Goal: Register for event/course

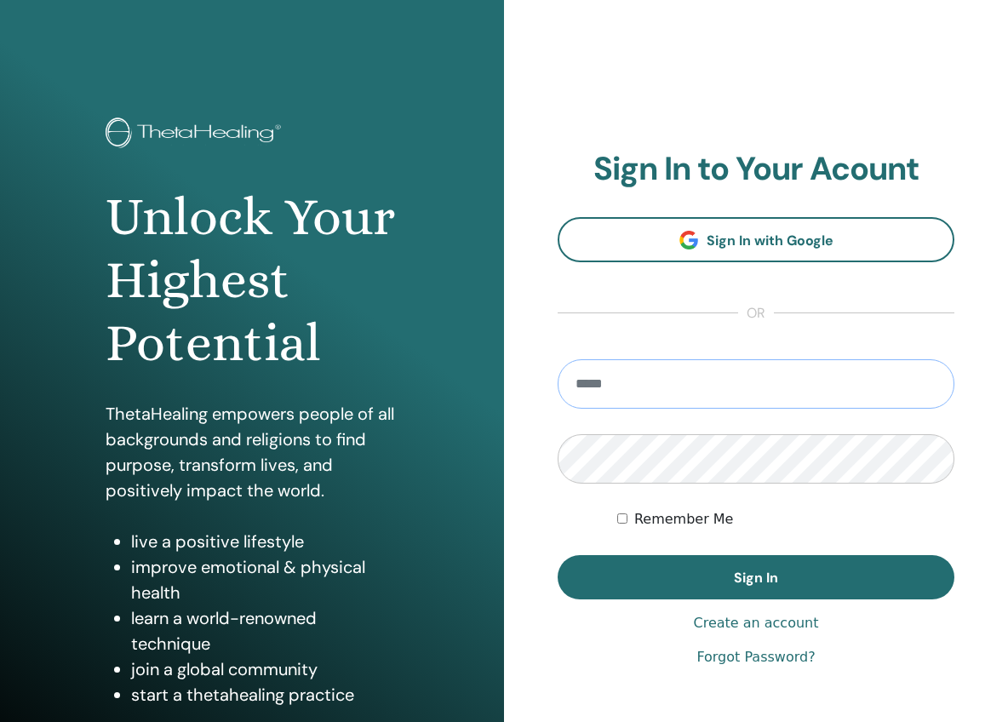
click at [685, 394] on input "email" at bounding box center [756, 383] width 397 height 49
type input "**********"
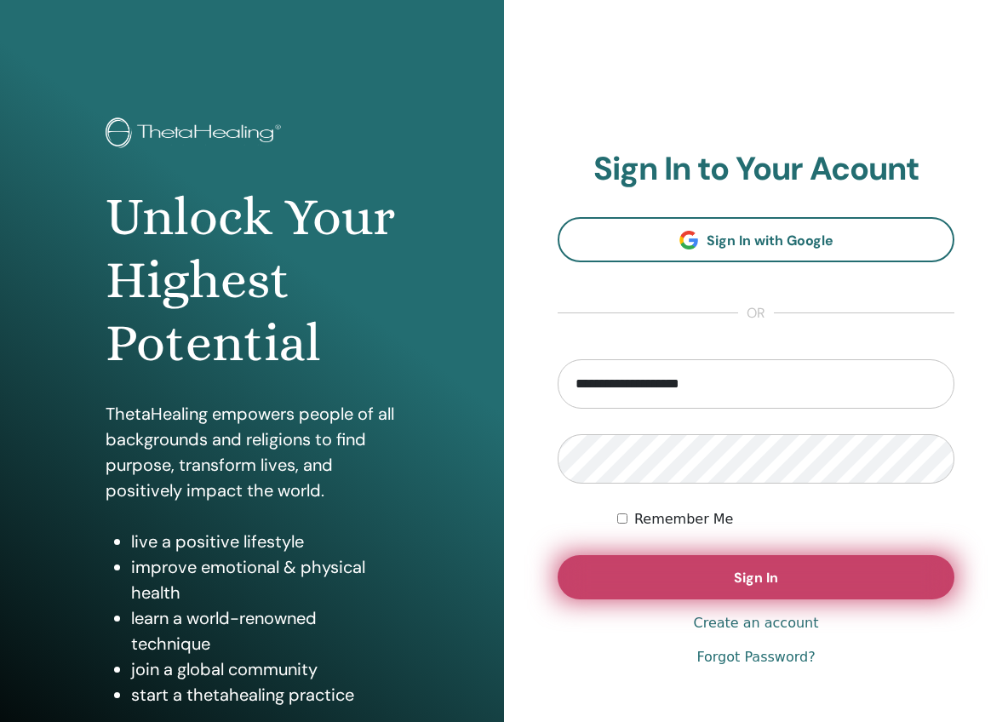
click at [772, 585] on span "Sign In" at bounding box center [756, 578] width 44 height 18
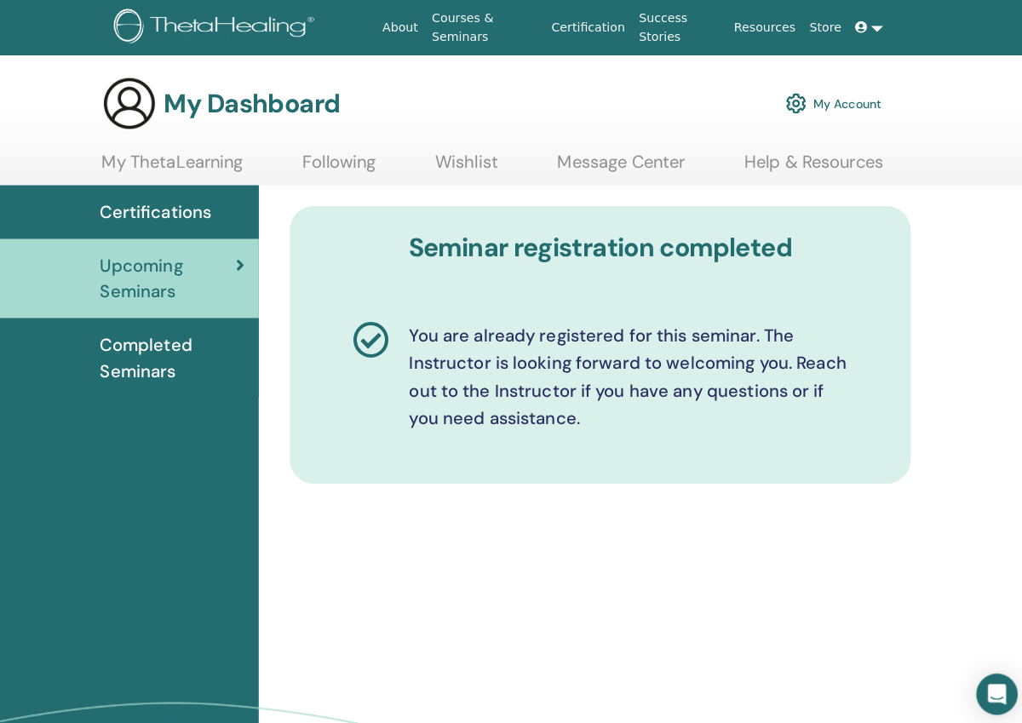
click at [209, 205] on div "Certifications" at bounding box center [128, 210] width 228 height 26
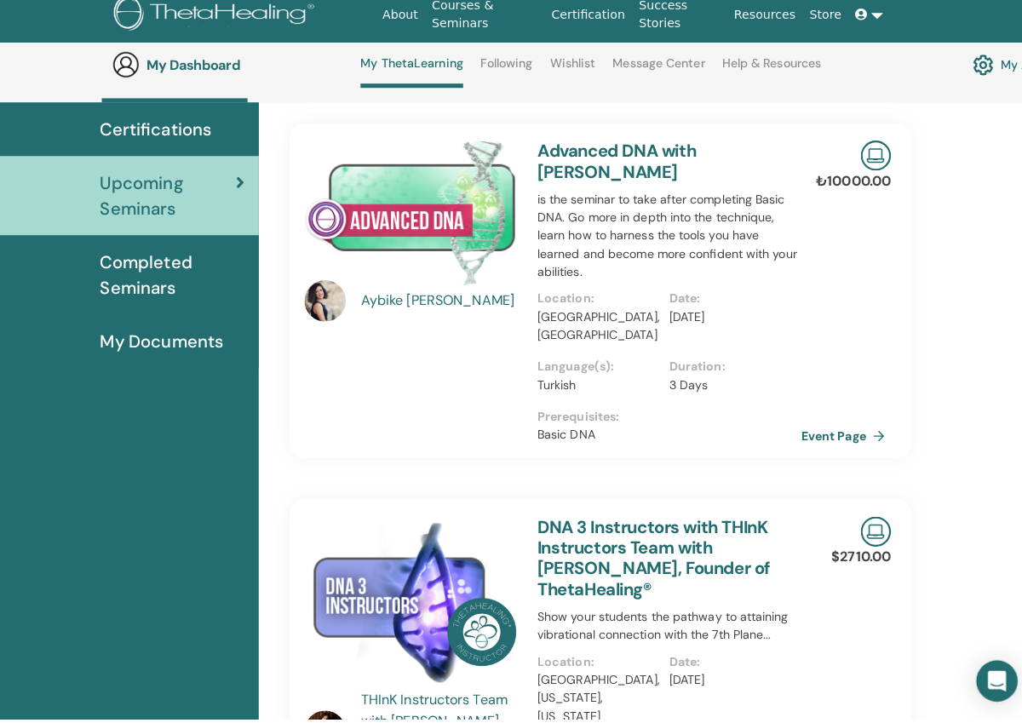
scroll to position [131, 0]
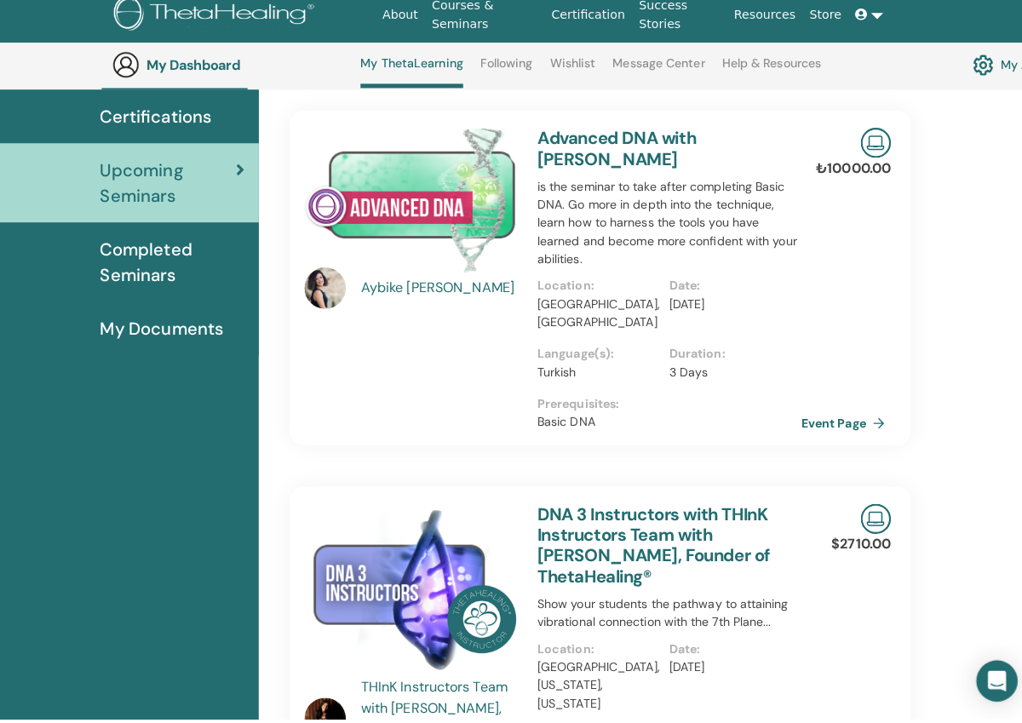
click at [414, 181] on img at bounding box center [405, 210] width 209 height 143
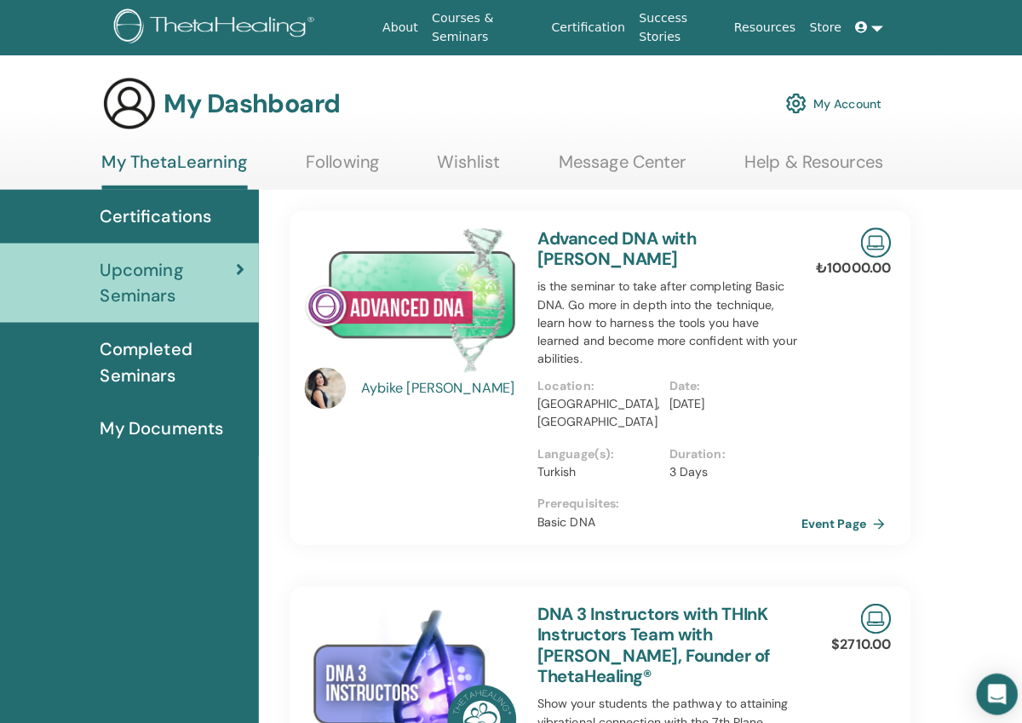
click at [404, 289] on img at bounding box center [405, 296] width 209 height 143
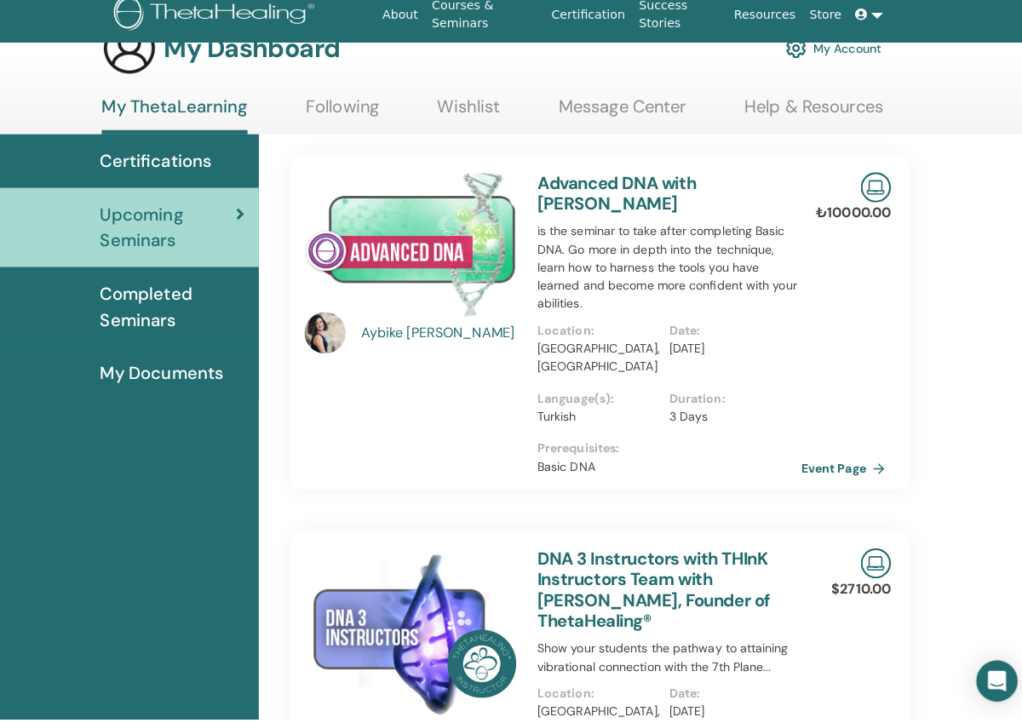
scroll to position [49, 0]
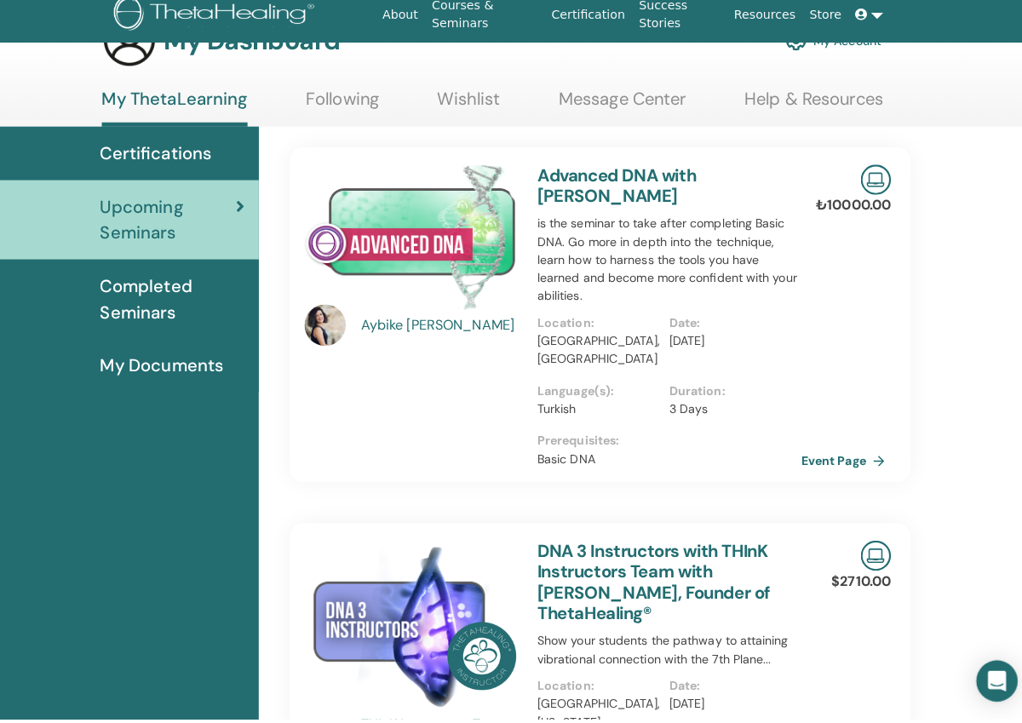
click at [420, 253] on img at bounding box center [405, 246] width 209 height 143
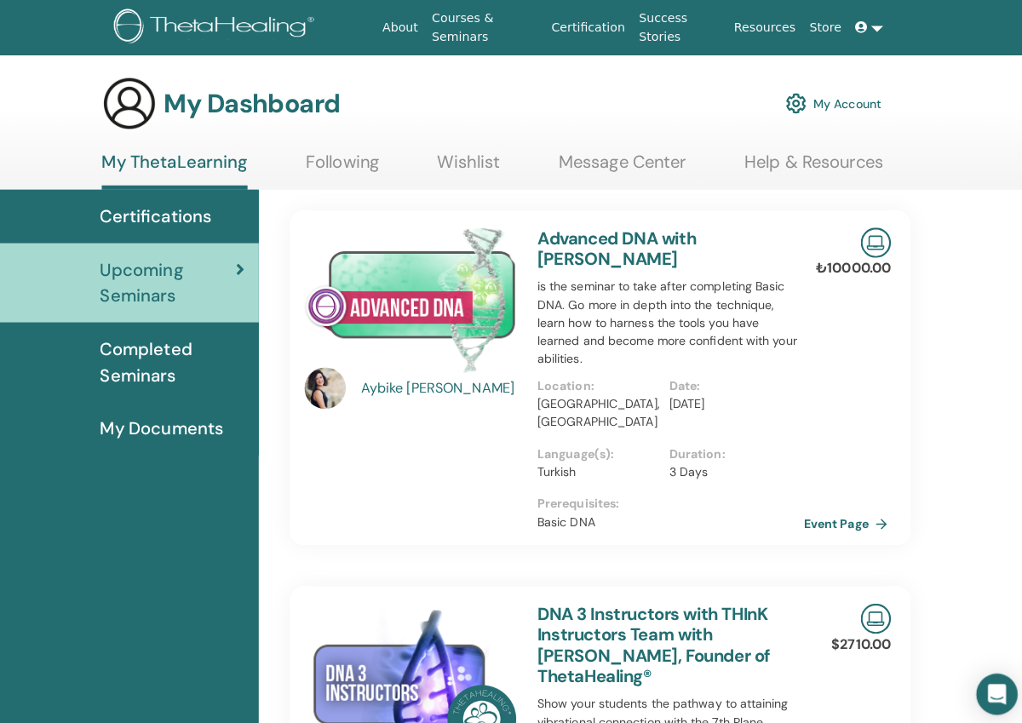
click at [832, 504] on link "Event Page" at bounding box center [837, 517] width 89 height 26
